Goal: Task Accomplishment & Management: Use online tool/utility

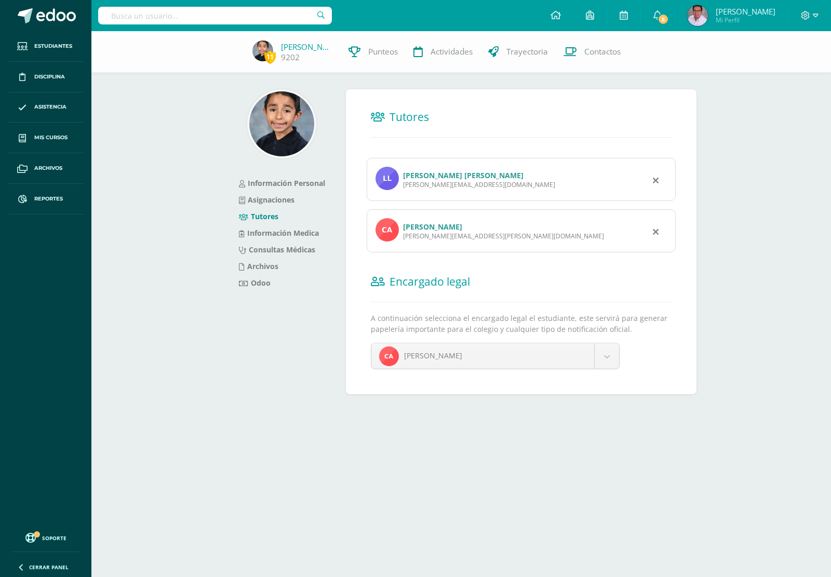
click at [253, 19] on input "text" at bounding box center [215, 16] width 234 height 18
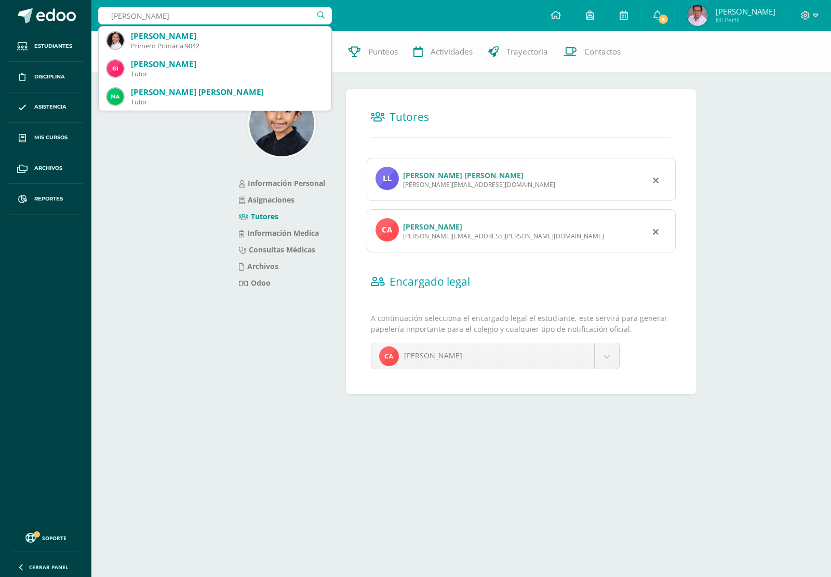
type input "giana Franco"
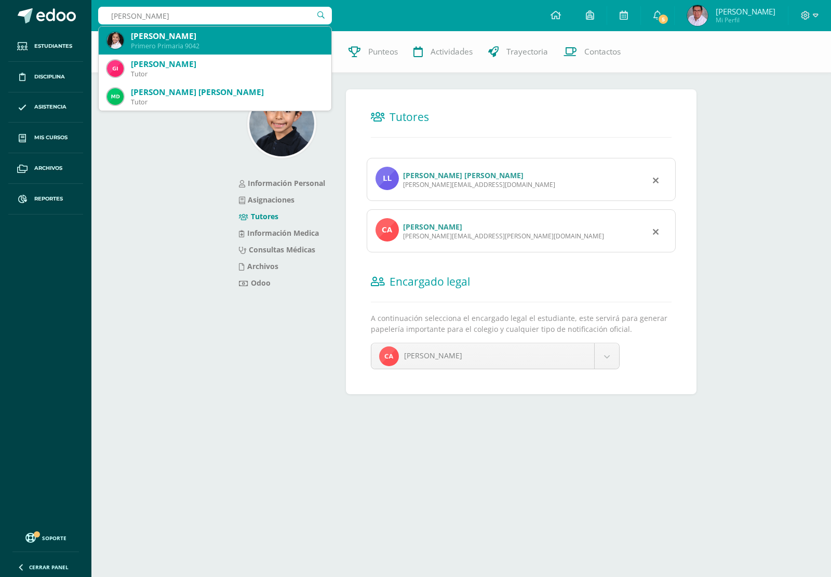
click at [230, 32] on div "Gianna Alessia Franco Vargas" at bounding box center [227, 36] width 192 height 11
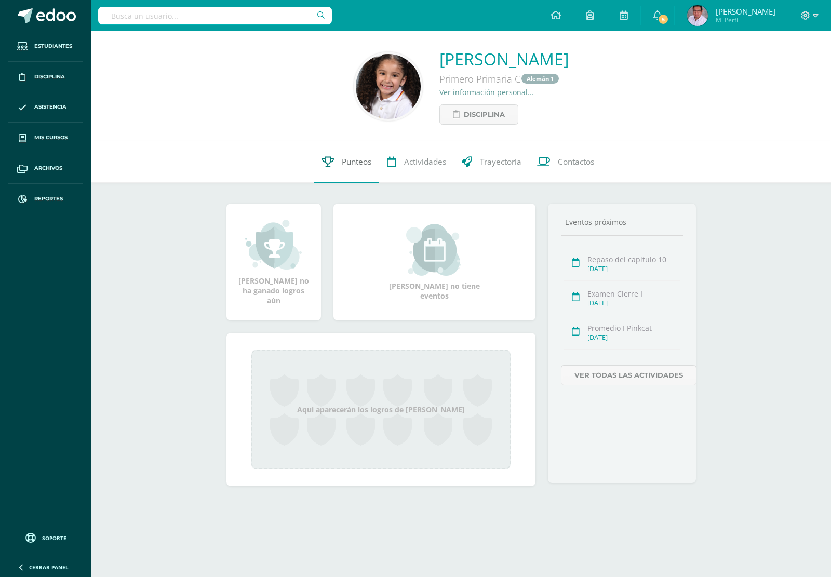
click at [342, 159] on span "Punteos" at bounding box center [357, 162] width 30 height 11
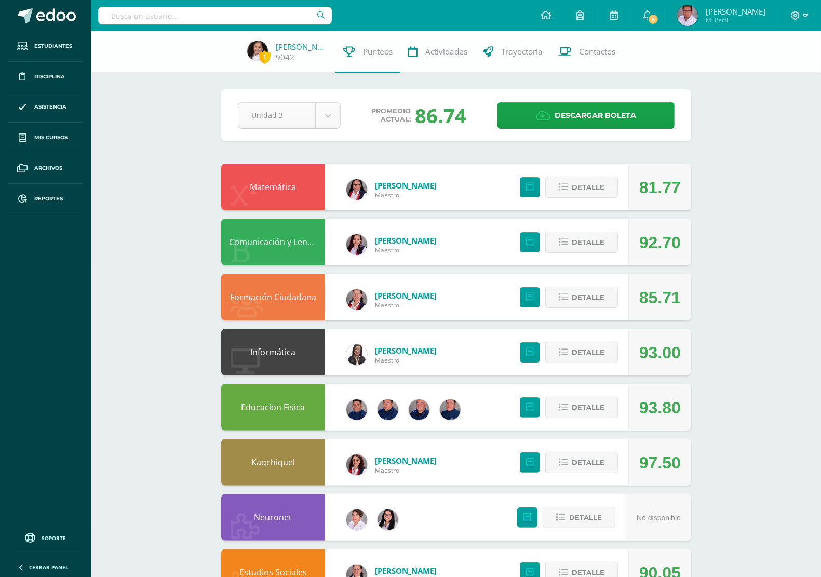
click at [292, 122] on body "Estudiantes Disciplina Asistencia Mis cursos Archivos Reportes Soporte Ayuda Re…" at bounding box center [410, 418] width 821 height 837
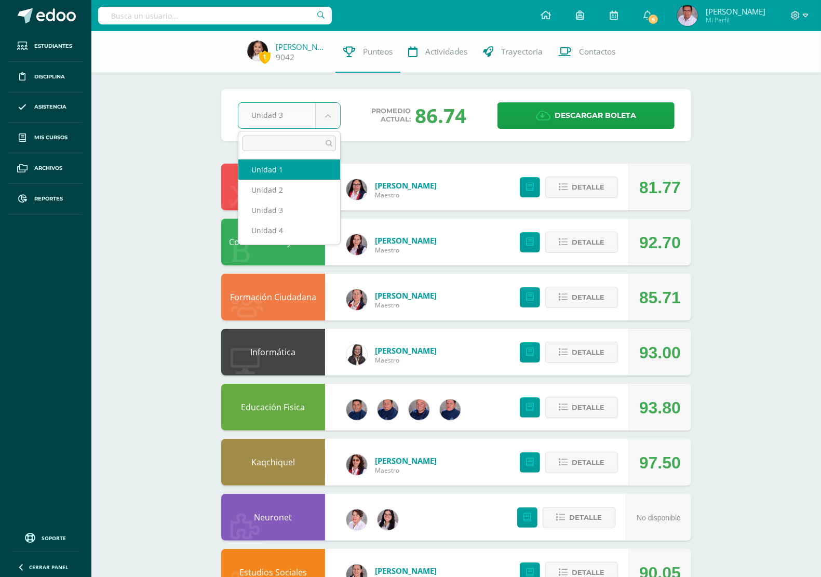
select select "Unidad 1"
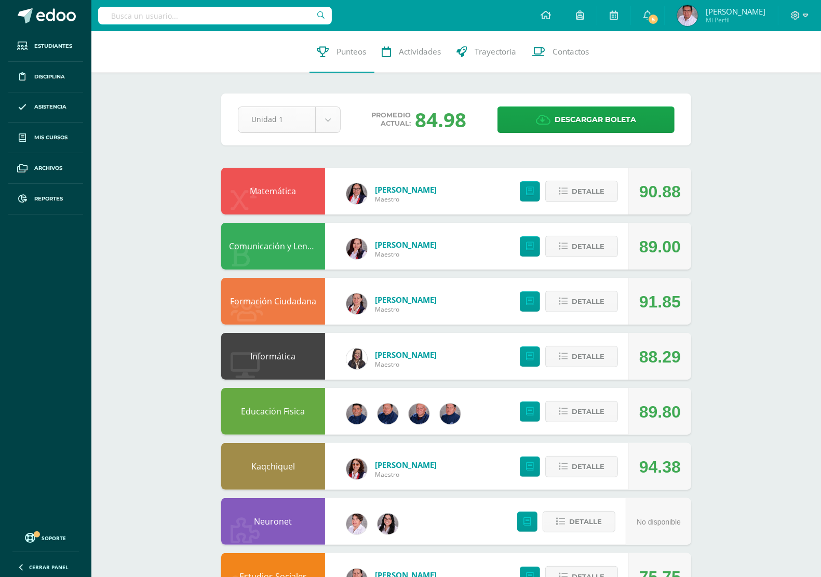
click at [305, 115] on body "Estudiantes Disciplina Asistencia Mis cursos Archivos Reportes Soporte Ayuda Re…" at bounding box center [410, 420] width 821 height 841
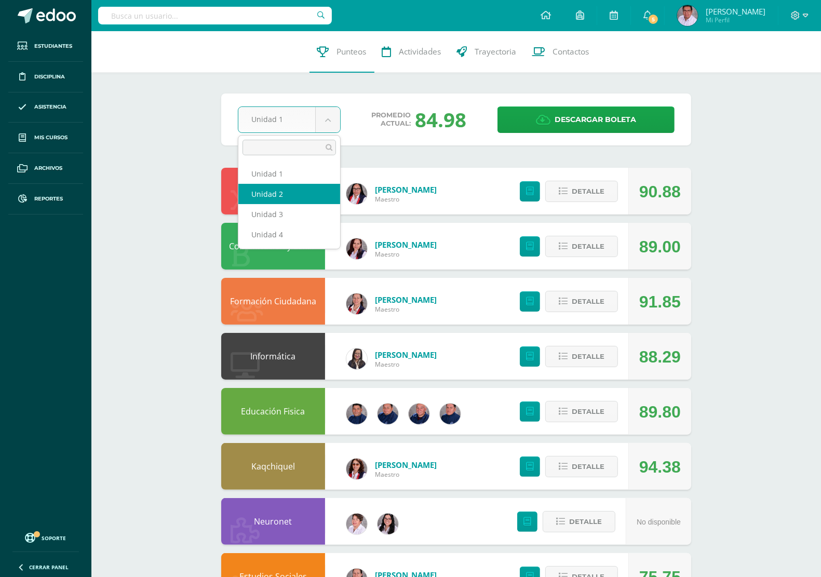
select select "Unidad 2"
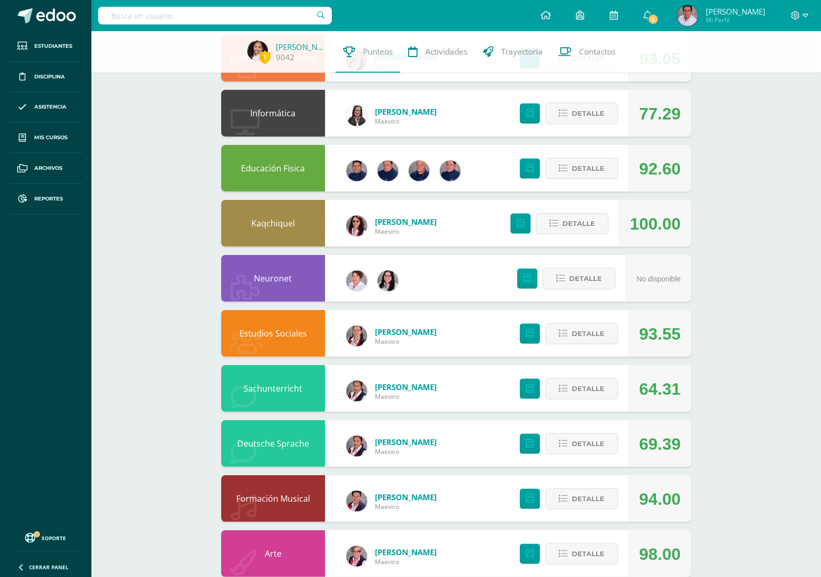
scroll to position [260, 0]
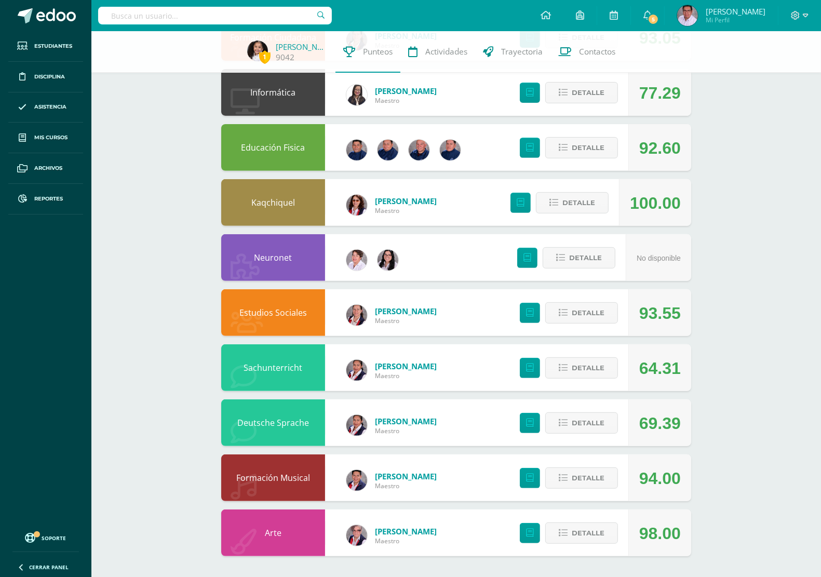
click at [138, 232] on div "1 [PERSON_NAME] 9042 Punteos Actividades Trayectoria Contactos Pendiente Unidad…" at bounding box center [456, 174] width 730 height 806
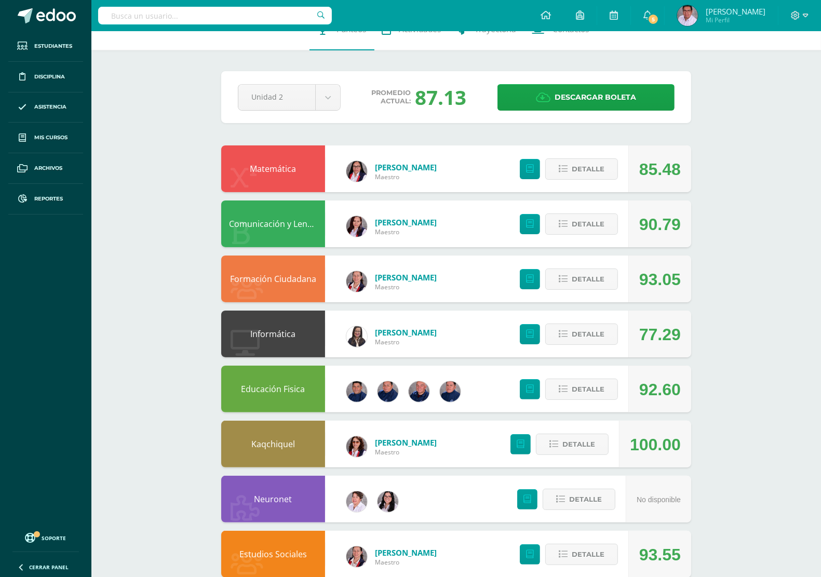
scroll to position [0, 0]
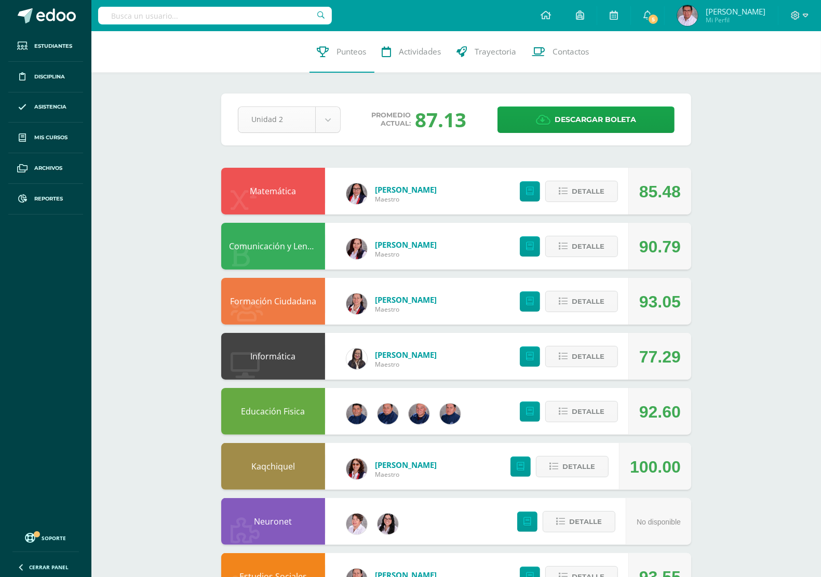
click at [291, 115] on body "Estudiantes Disciplina Asistencia Mis cursos Archivos Reportes Soporte Ayuda Re…" at bounding box center [410, 420] width 821 height 841
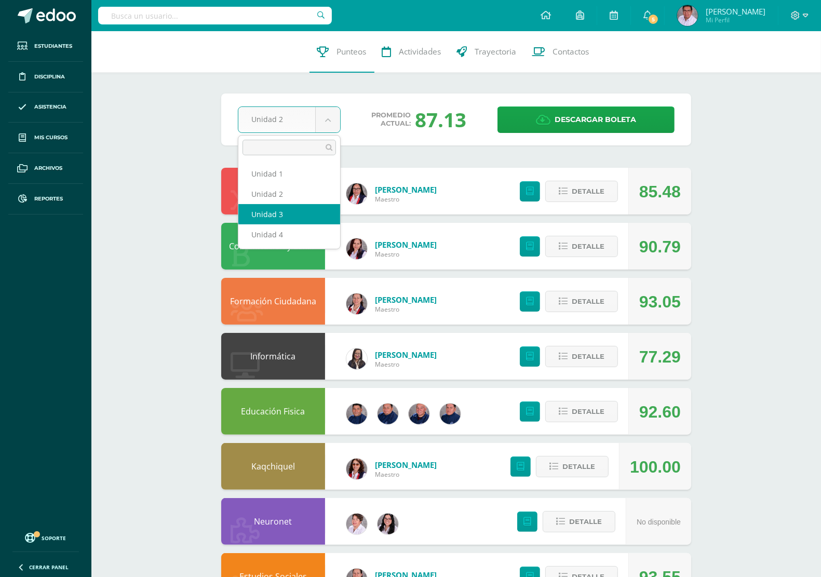
select select "Unidad 3"
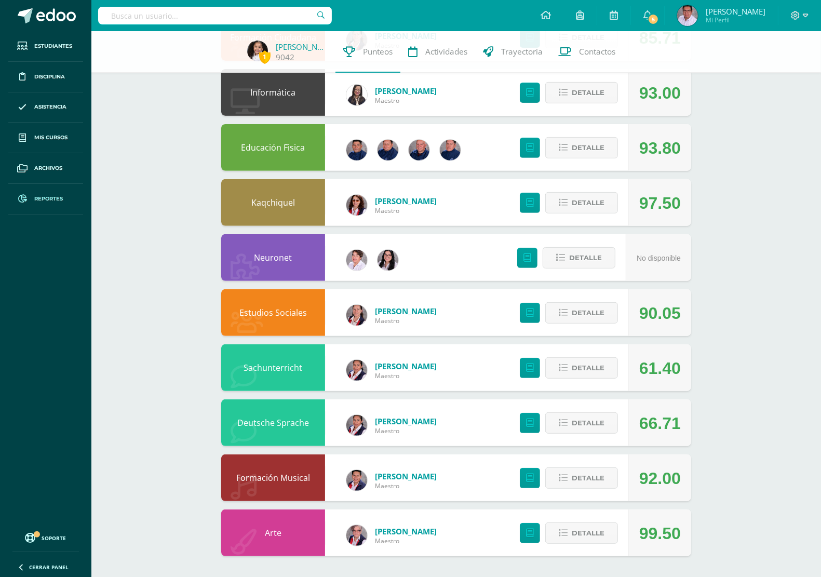
click at [44, 196] on span "Reportes" at bounding box center [48, 199] width 29 height 8
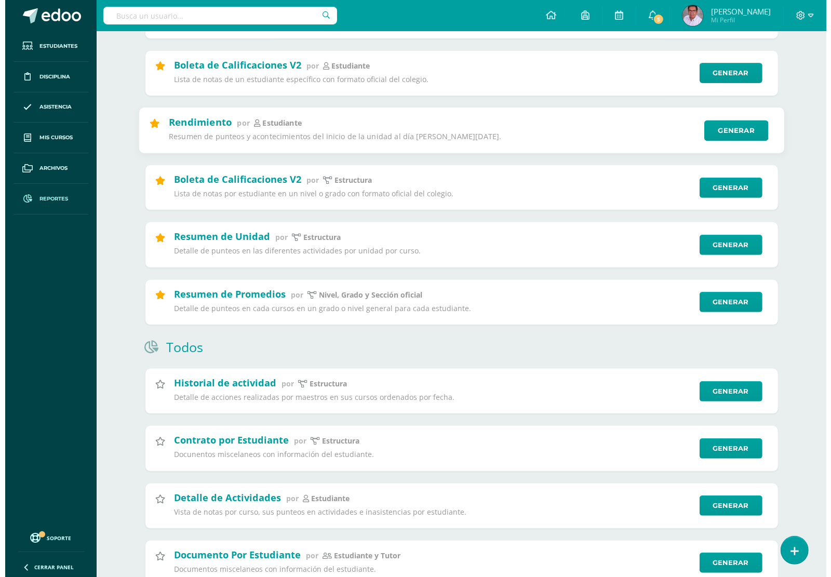
scroll to position [260, 0]
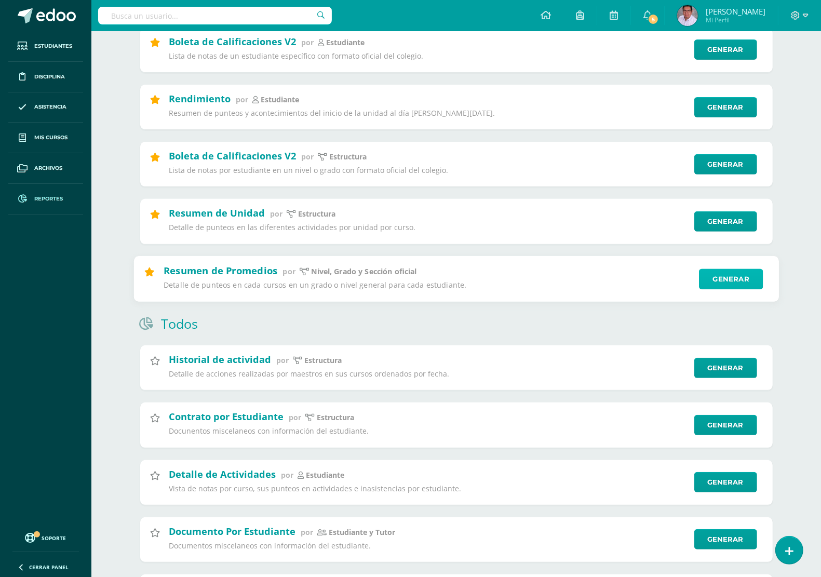
click at [732, 286] on link "Generar" at bounding box center [731, 279] width 64 height 21
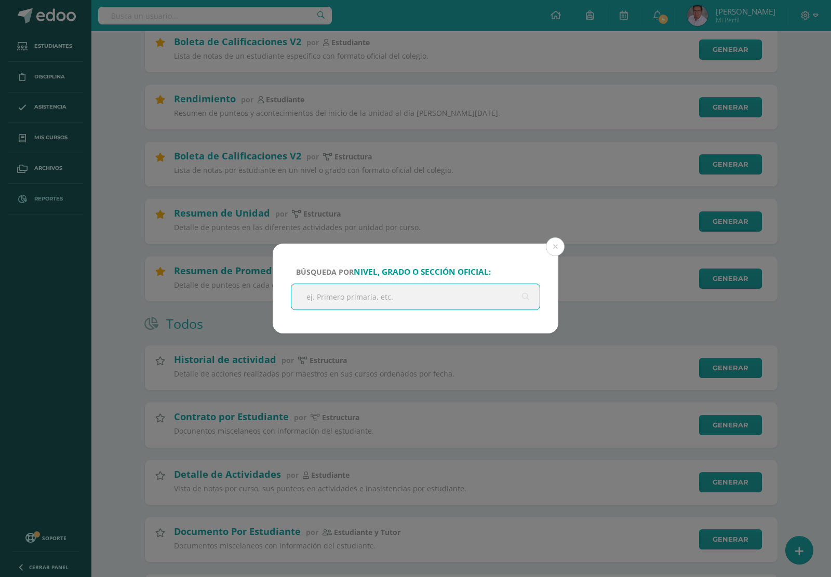
click at [496, 300] on input "text" at bounding box center [415, 296] width 248 height 25
type input "prepa"
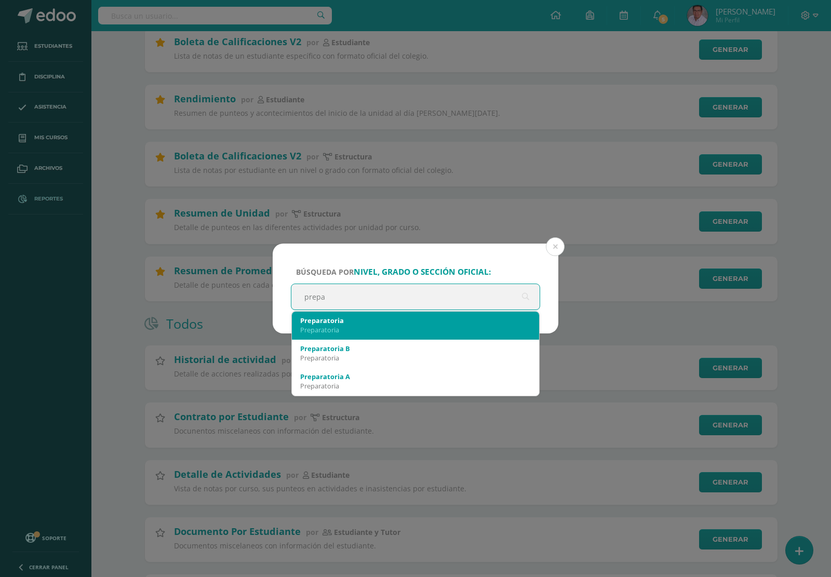
click at [345, 321] on div "Preparatoria" at bounding box center [415, 320] width 231 height 9
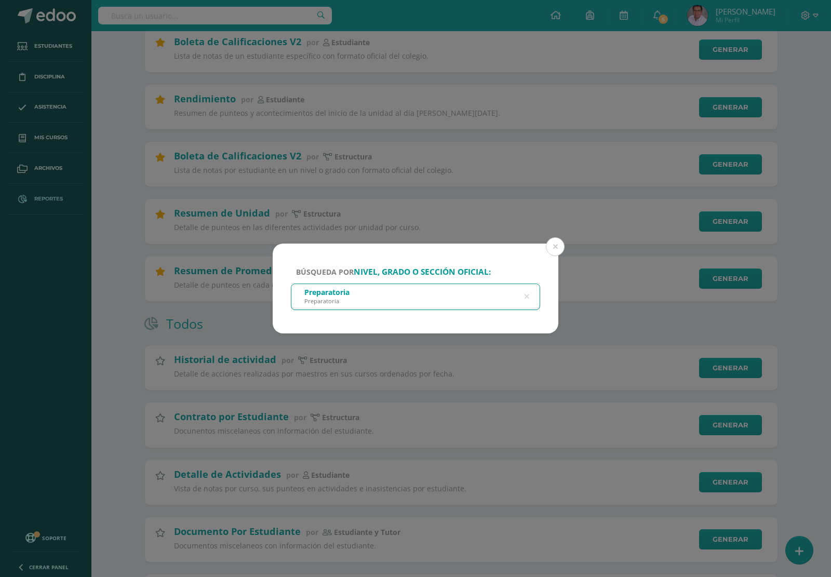
click at [439, 304] on div "Preparatoria Preparatoria" at bounding box center [415, 295] width 248 height 23
click at [443, 295] on div "Preparatoria Preparatoria" at bounding box center [415, 295] width 248 height 23
click at [403, 299] on div "Preparatoria Preparatoria" at bounding box center [415, 295] width 248 height 23
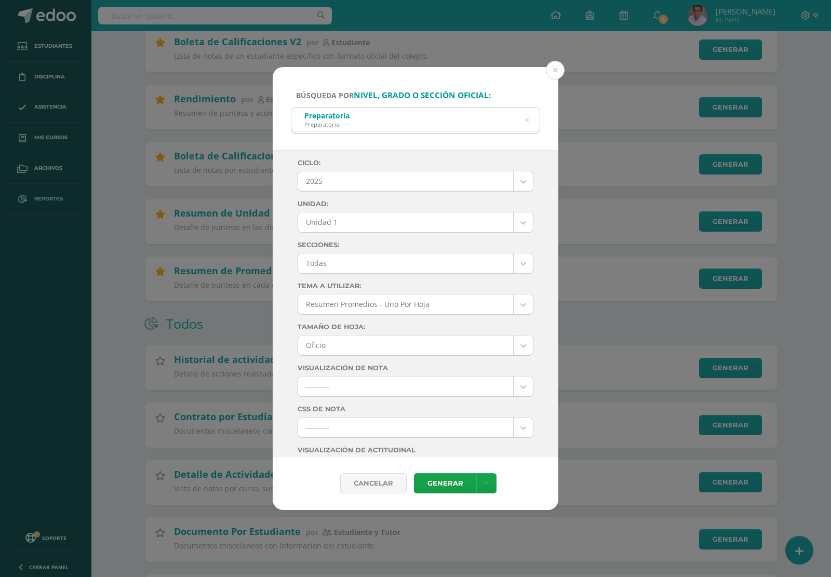
click at [541, 333] on div "Ciclo: 2025 2025 2028 2027 2026 2024 2023 2022 2021 2020 2019 Unidad: Unidad 1 …" at bounding box center [416, 303] width 286 height 306
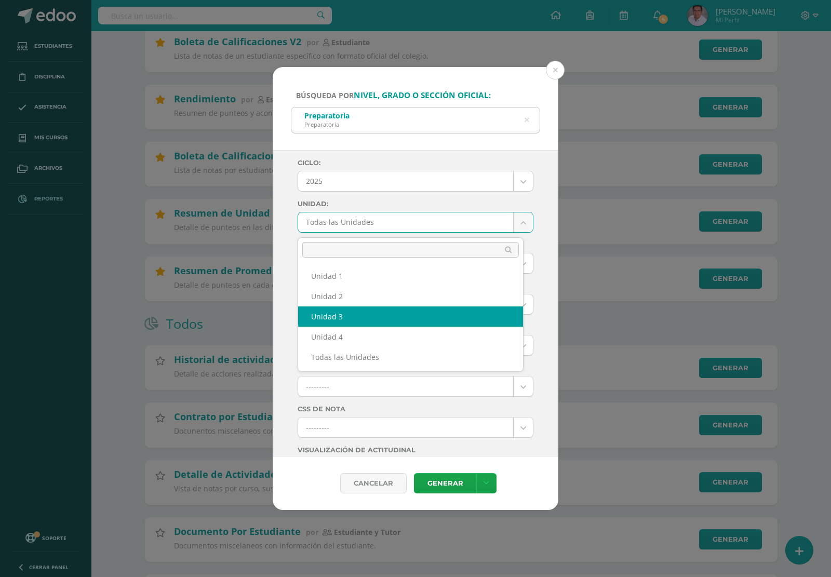
select select "Unidad 3"
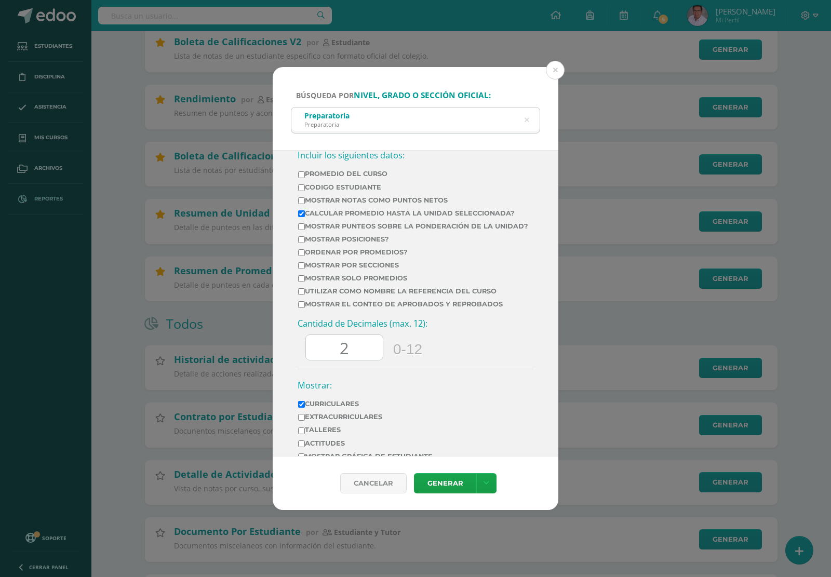
scroll to position [448, 0]
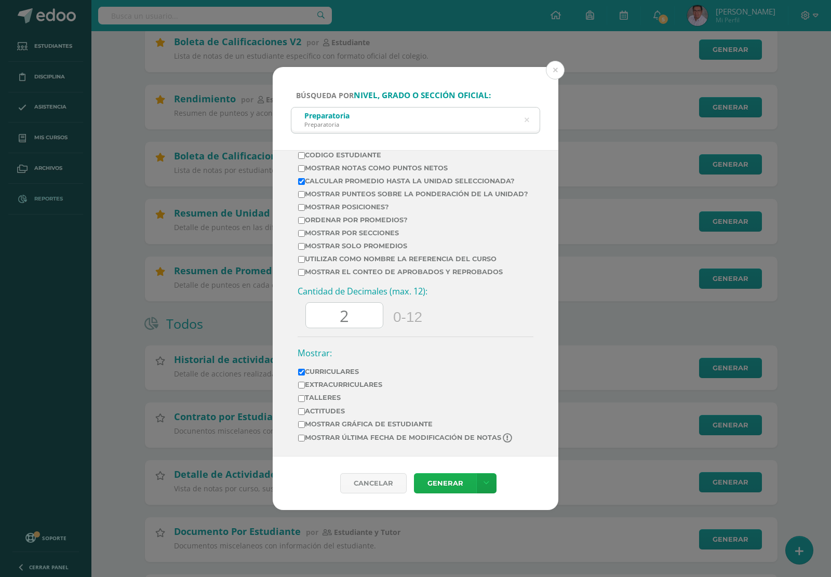
click at [447, 484] on link "Generar" at bounding box center [445, 483] width 62 height 20
